Goal: Task Accomplishment & Management: Manage account settings

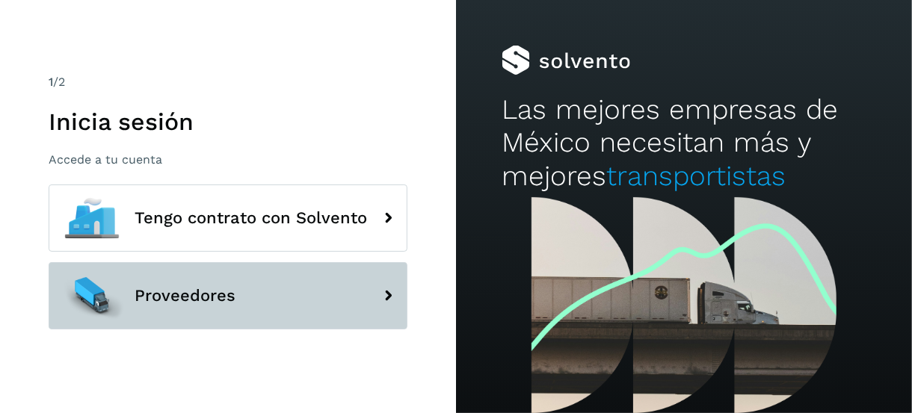
click at [187, 287] on span "Proveedores" at bounding box center [185, 296] width 101 height 18
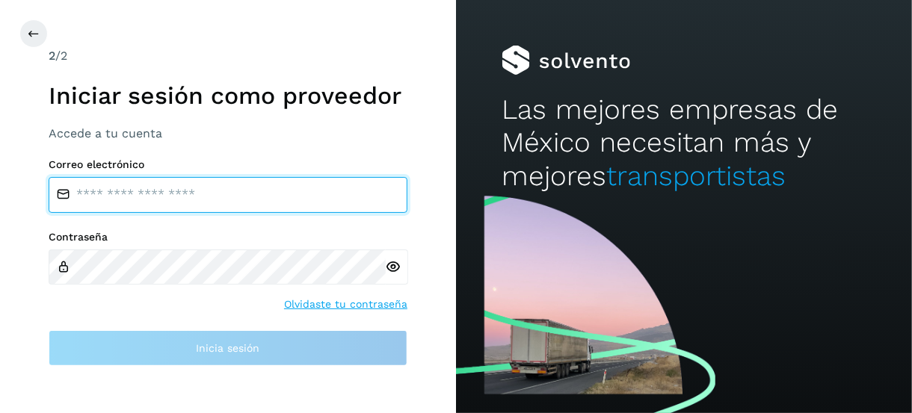
type input "**********"
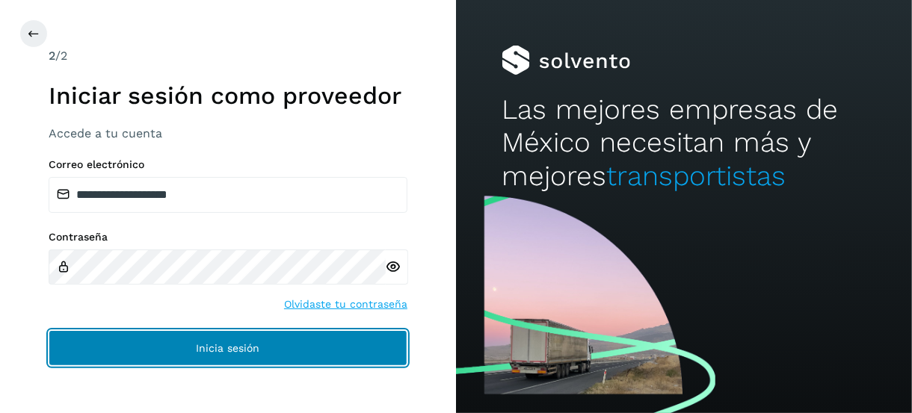
click at [217, 349] on span "Inicia sesión" at bounding box center [229, 348] width 64 height 10
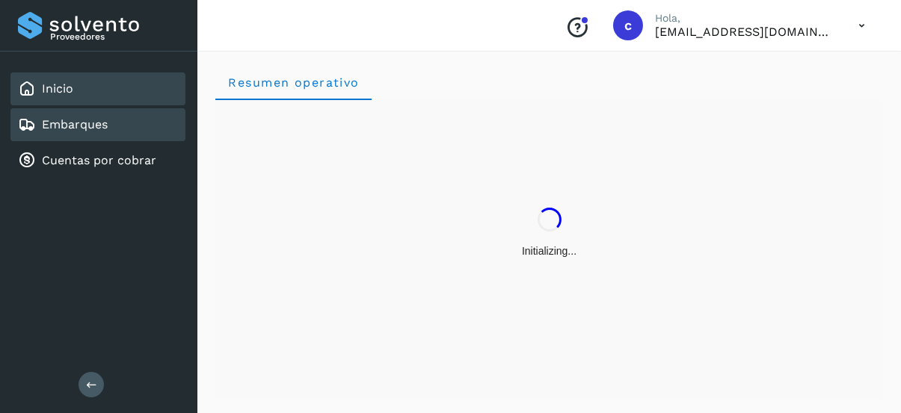
click at [79, 127] on link "Embarques" at bounding box center [75, 124] width 66 height 14
